Goal: Task Accomplishment & Management: Manage account settings

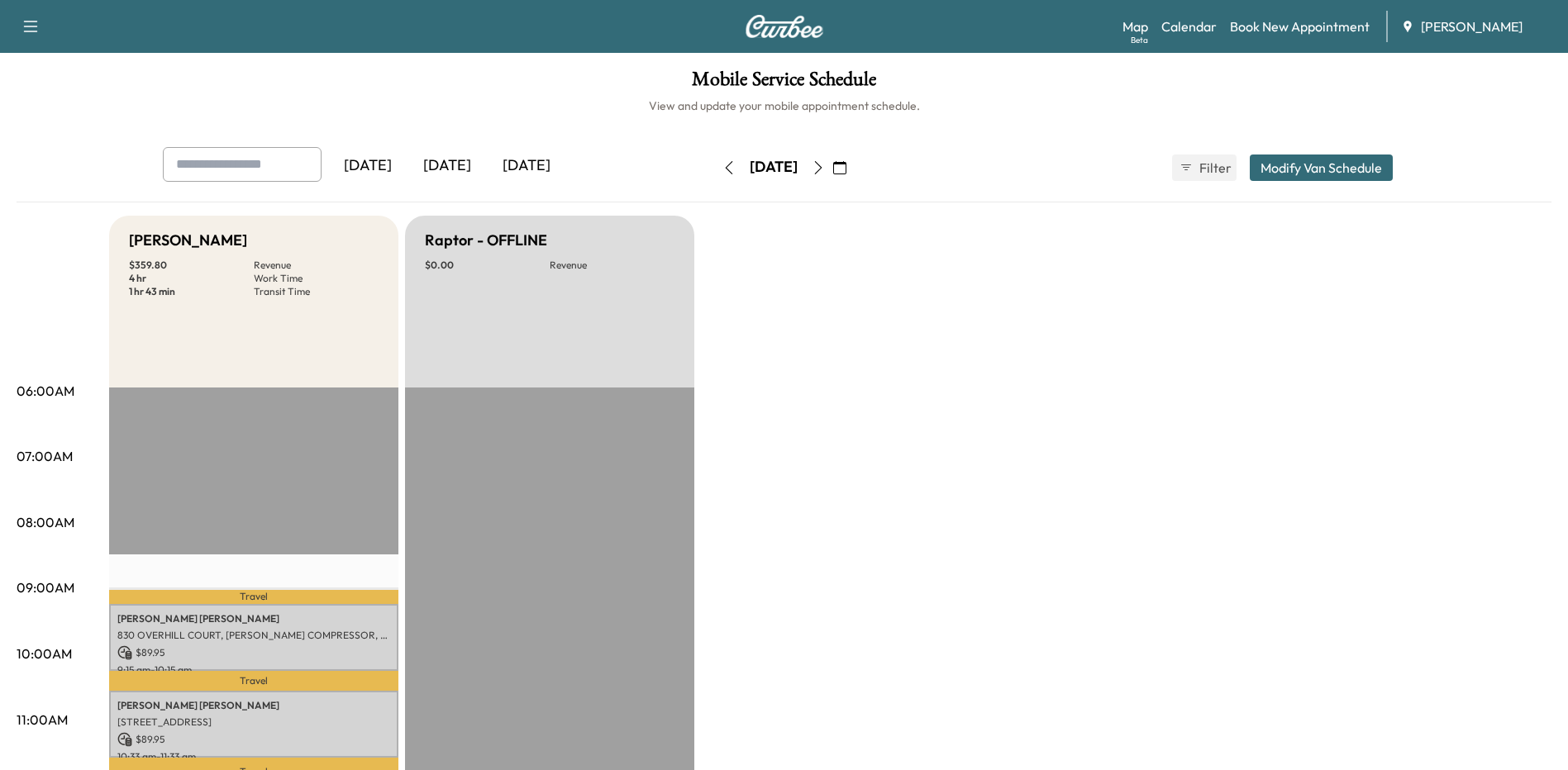
click at [846, 163] on icon "button" at bounding box center [839, 167] width 13 height 13
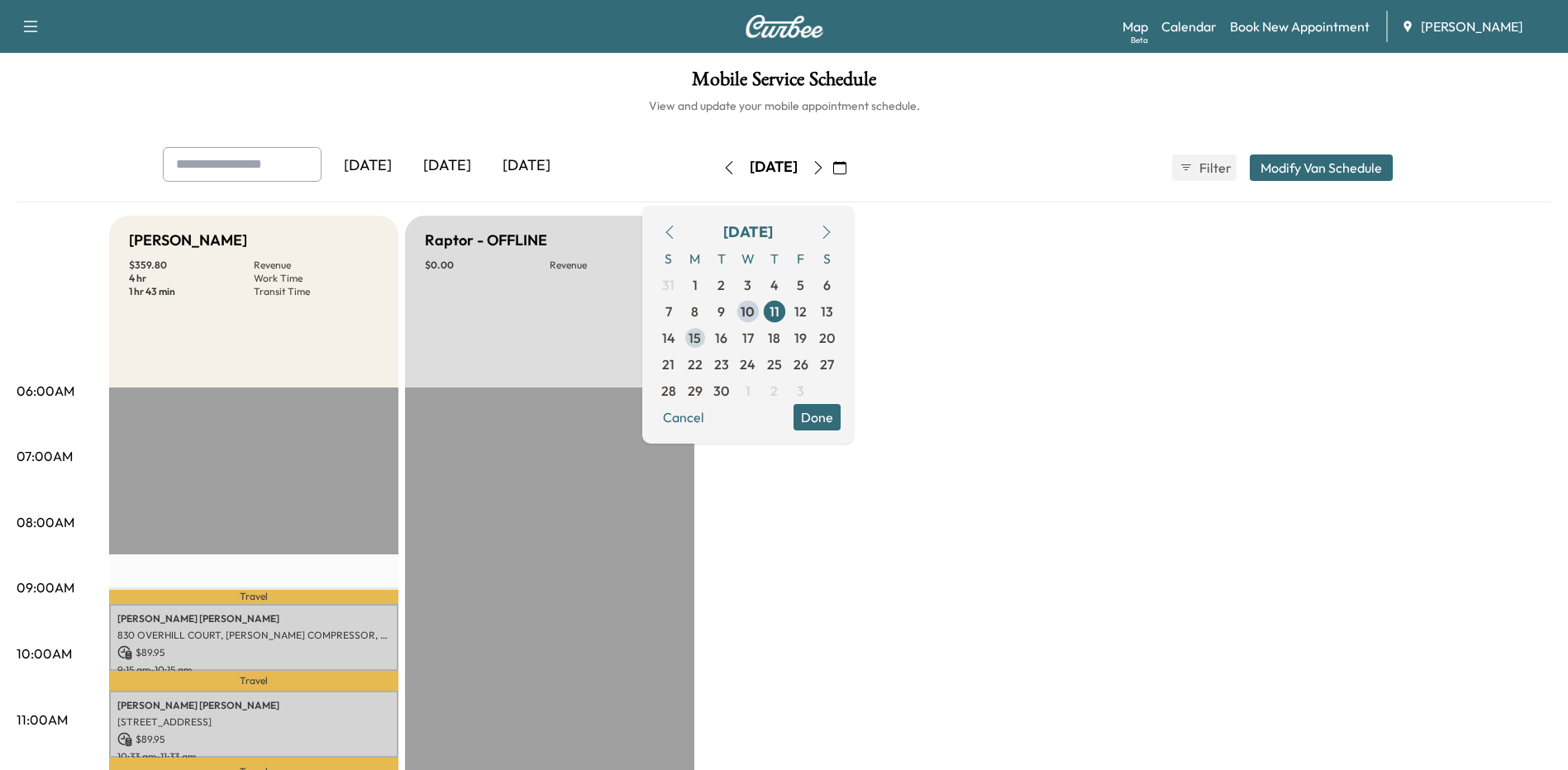
click at [709, 337] on span "15" at bounding box center [696, 338] width 26 height 26
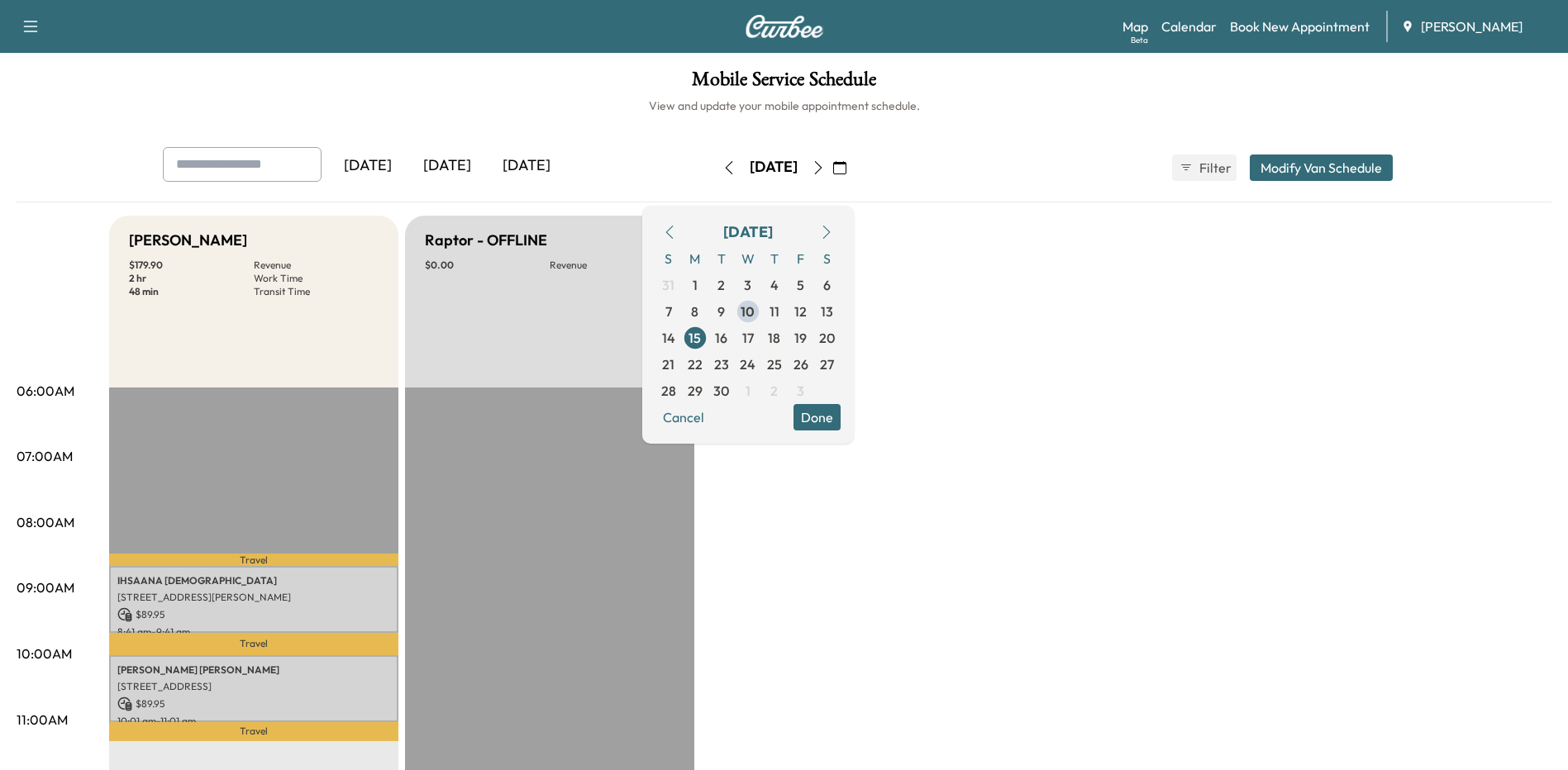
click at [841, 420] on button "Done" at bounding box center [817, 417] width 47 height 26
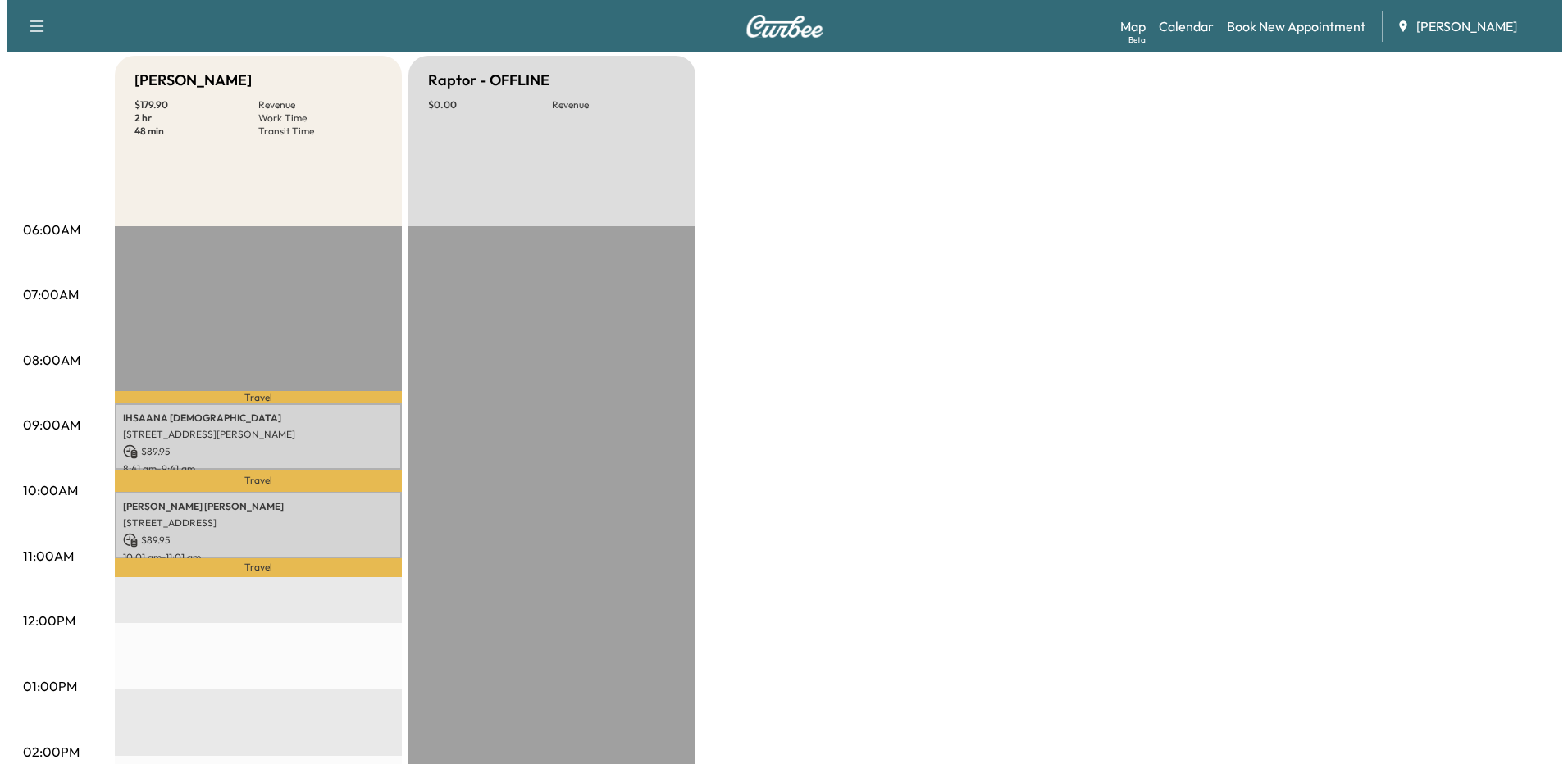
scroll to position [164, 0]
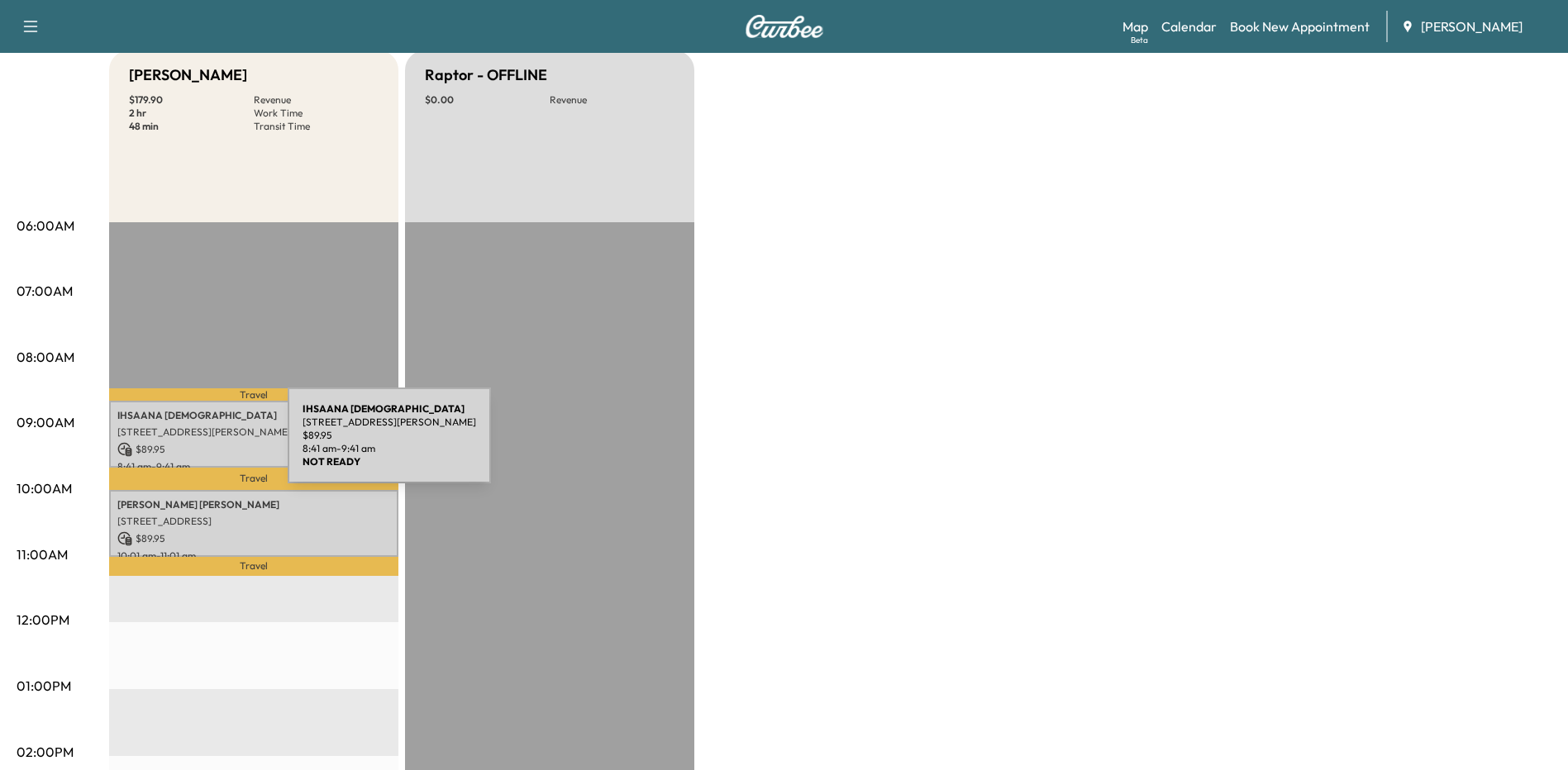
click at [164, 445] on p "$ 89.95" at bounding box center [253, 449] width 272 height 15
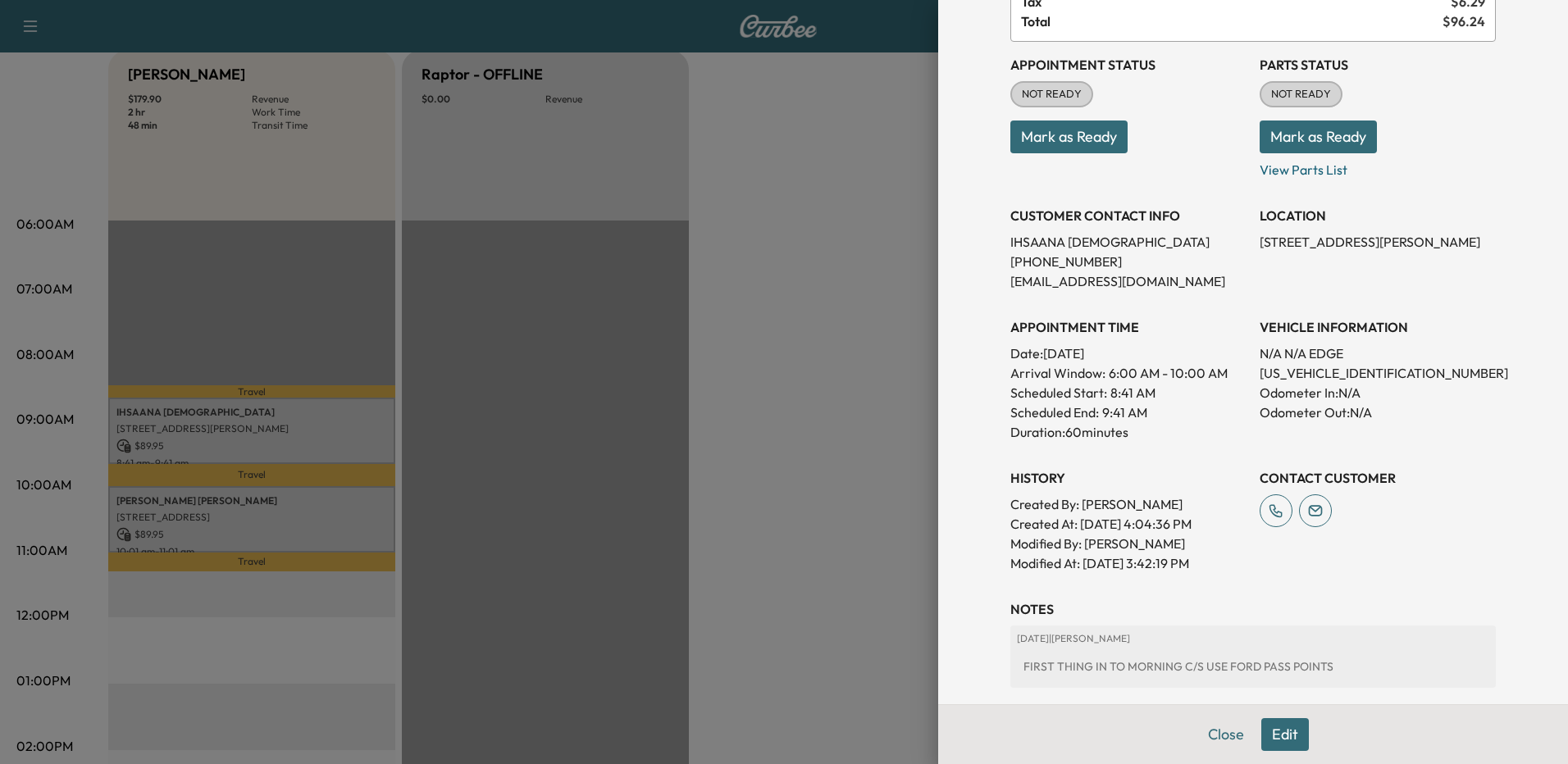
scroll to position [0, 0]
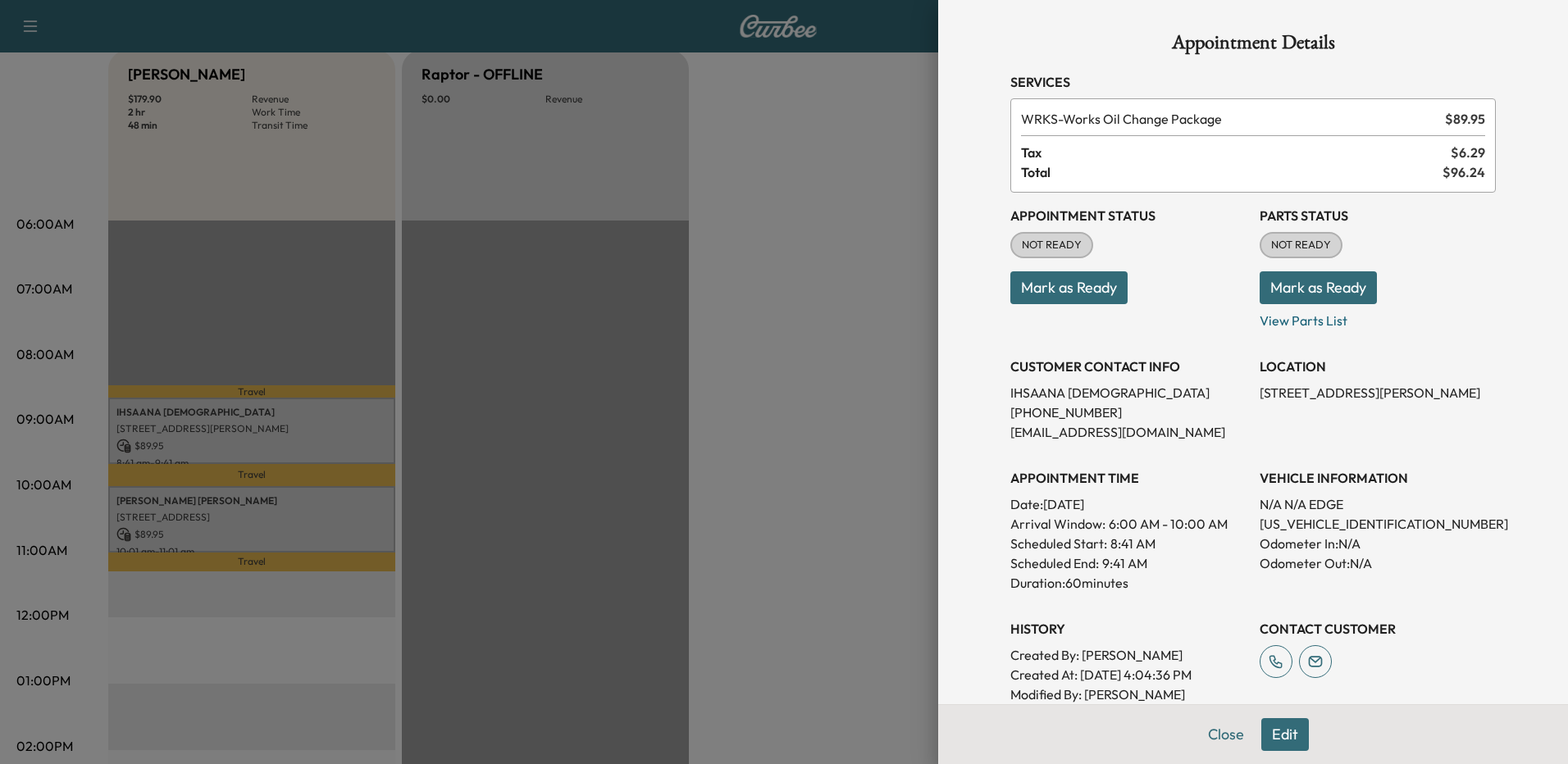
click at [1261, 731] on button "Edit" at bounding box center [1285, 735] width 48 height 33
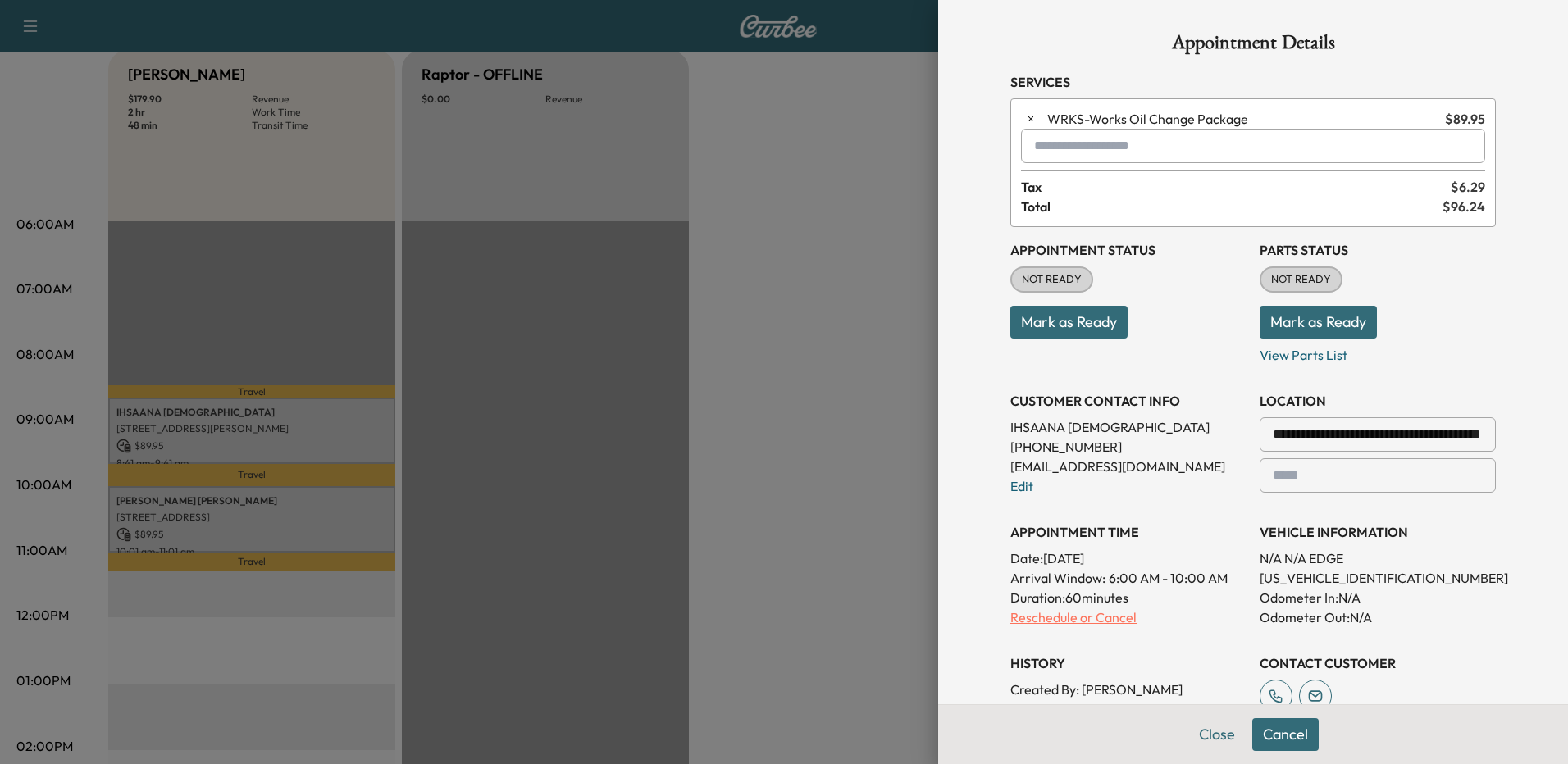
click at [1046, 618] on p "Reschedule or Cancel" at bounding box center [1129, 617] width 236 height 20
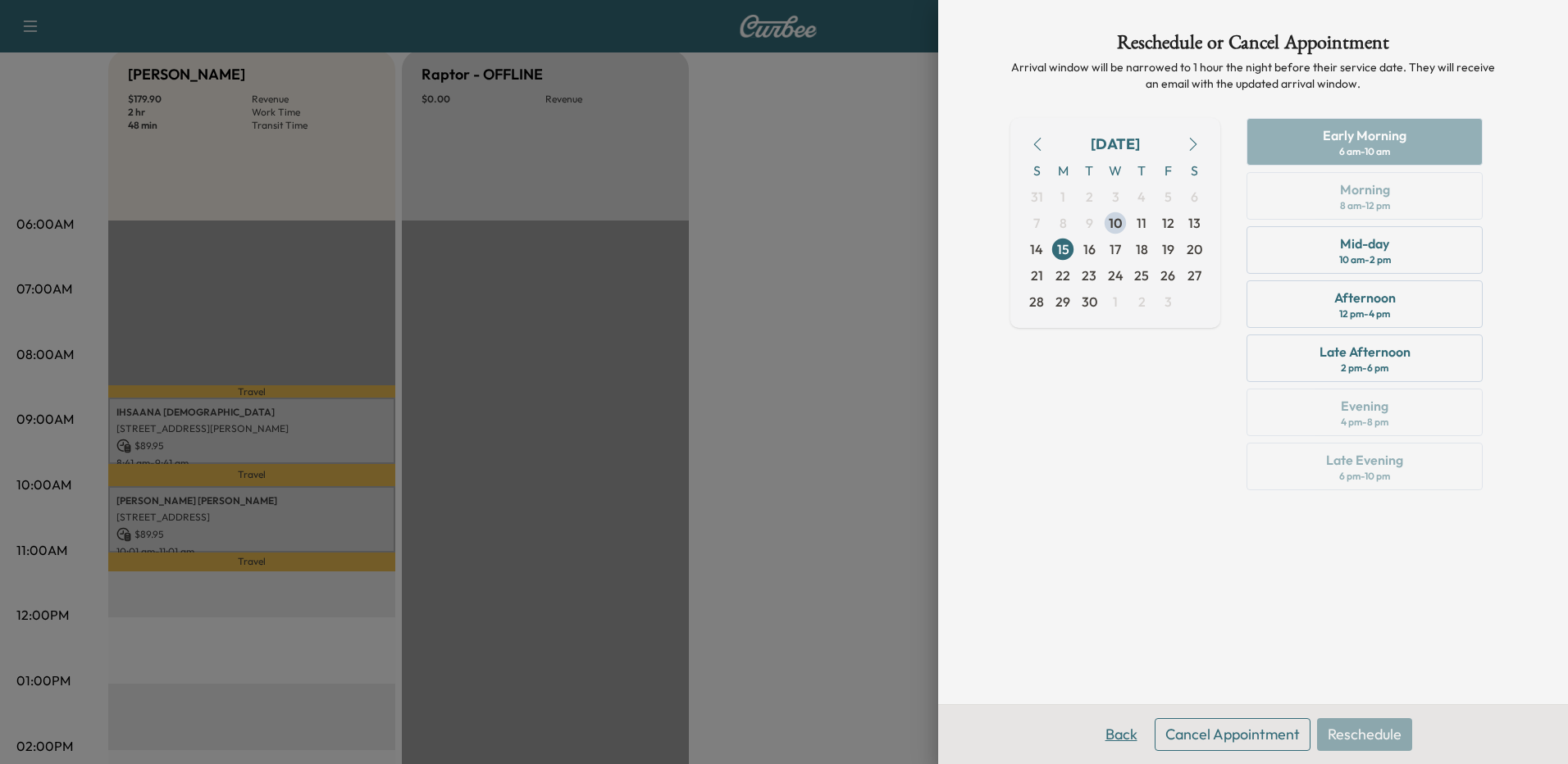
click at [1119, 734] on button "Back" at bounding box center [1121, 735] width 53 height 33
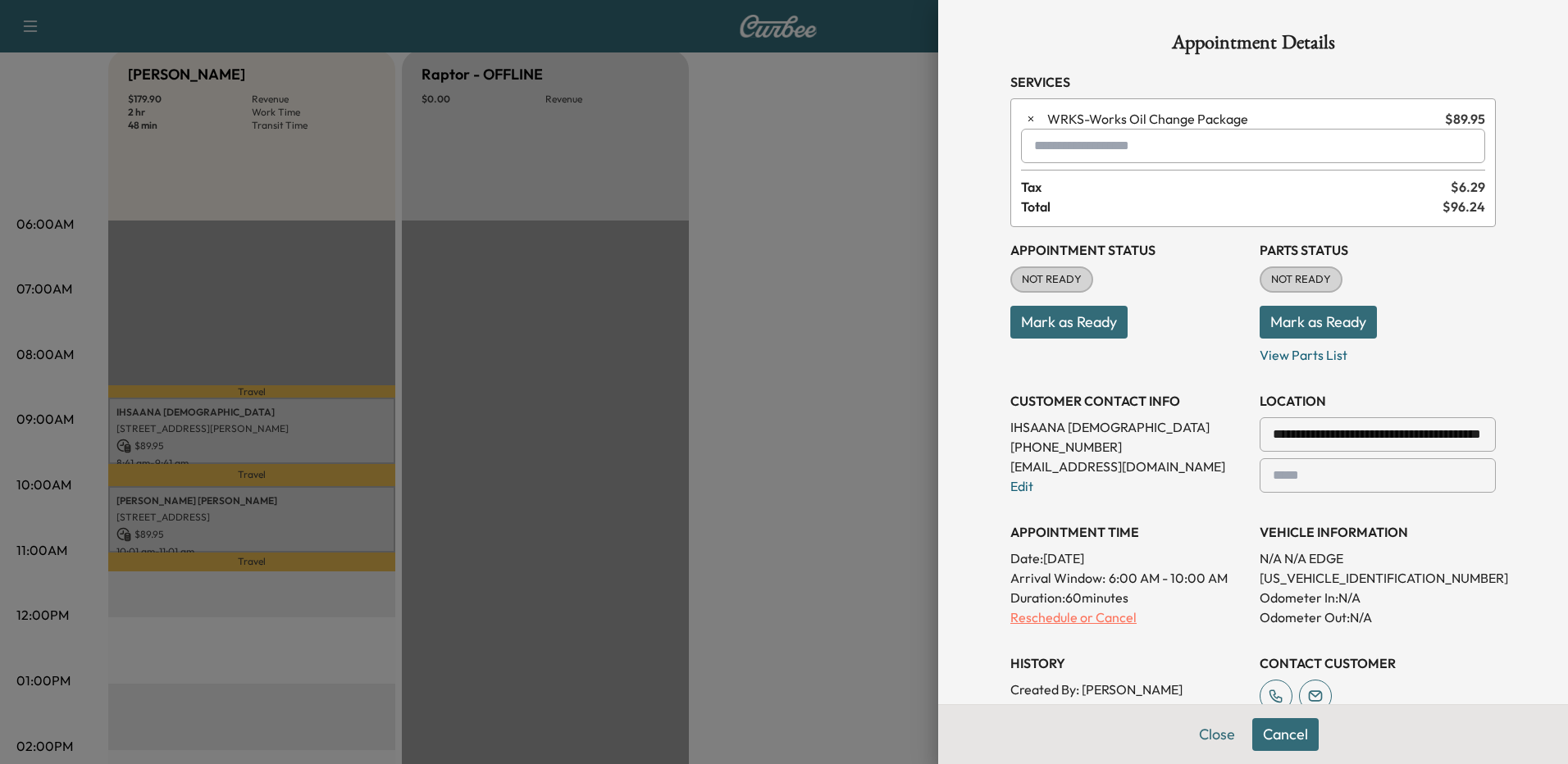
click at [1032, 621] on p "Reschedule or Cancel" at bounding box center [1129, 617] width 236 height 20
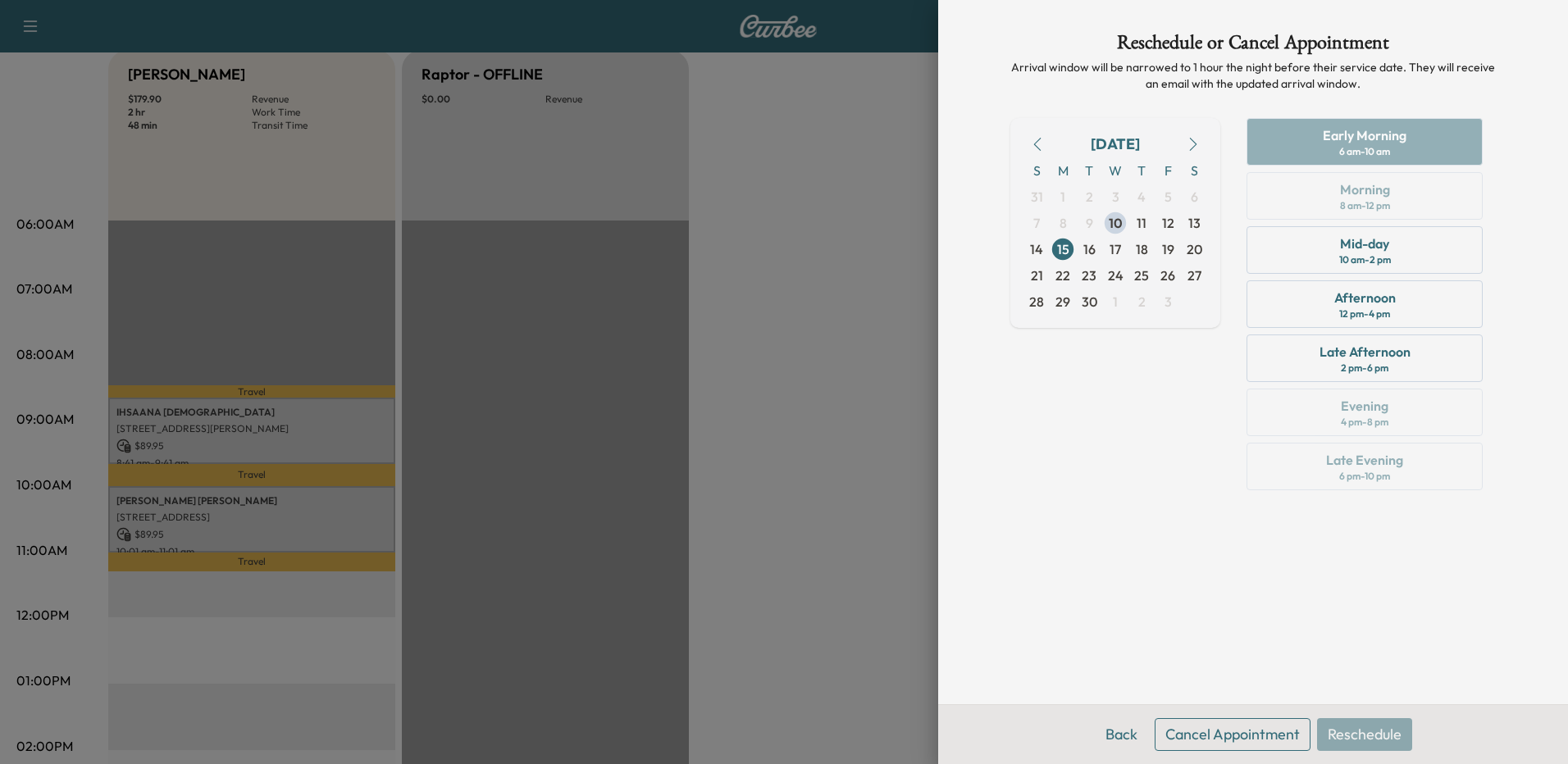
click at [1226, 733] on button "Cancel Appointment" at bounding box center [1232, 735] width 156 height 33
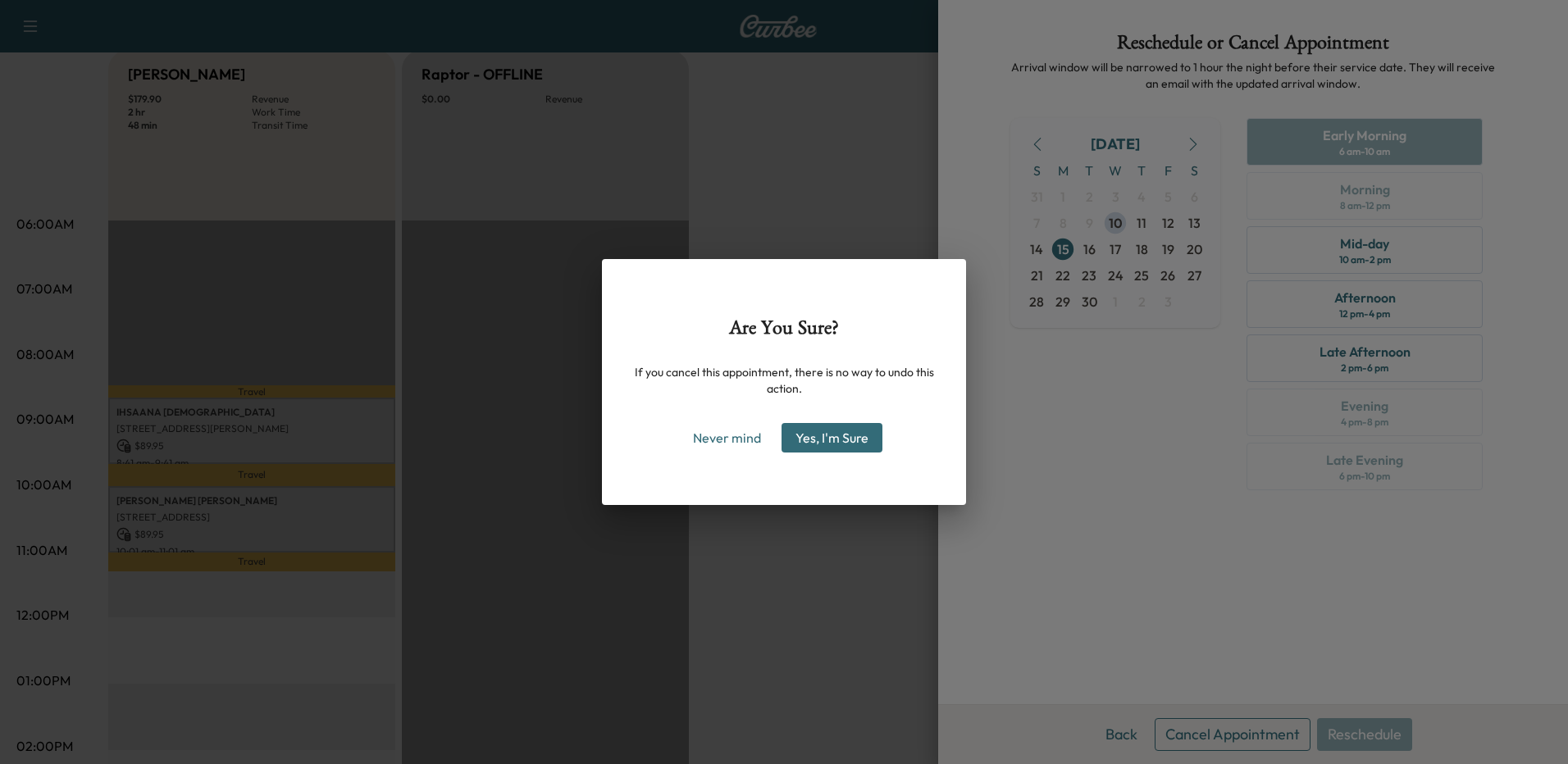
click at [861, 441] on button "Yes, I'm Sure" at bounding box center [832, 438] width 101 height 30
